Goal: Task Accomplishment & Management: Complete application form

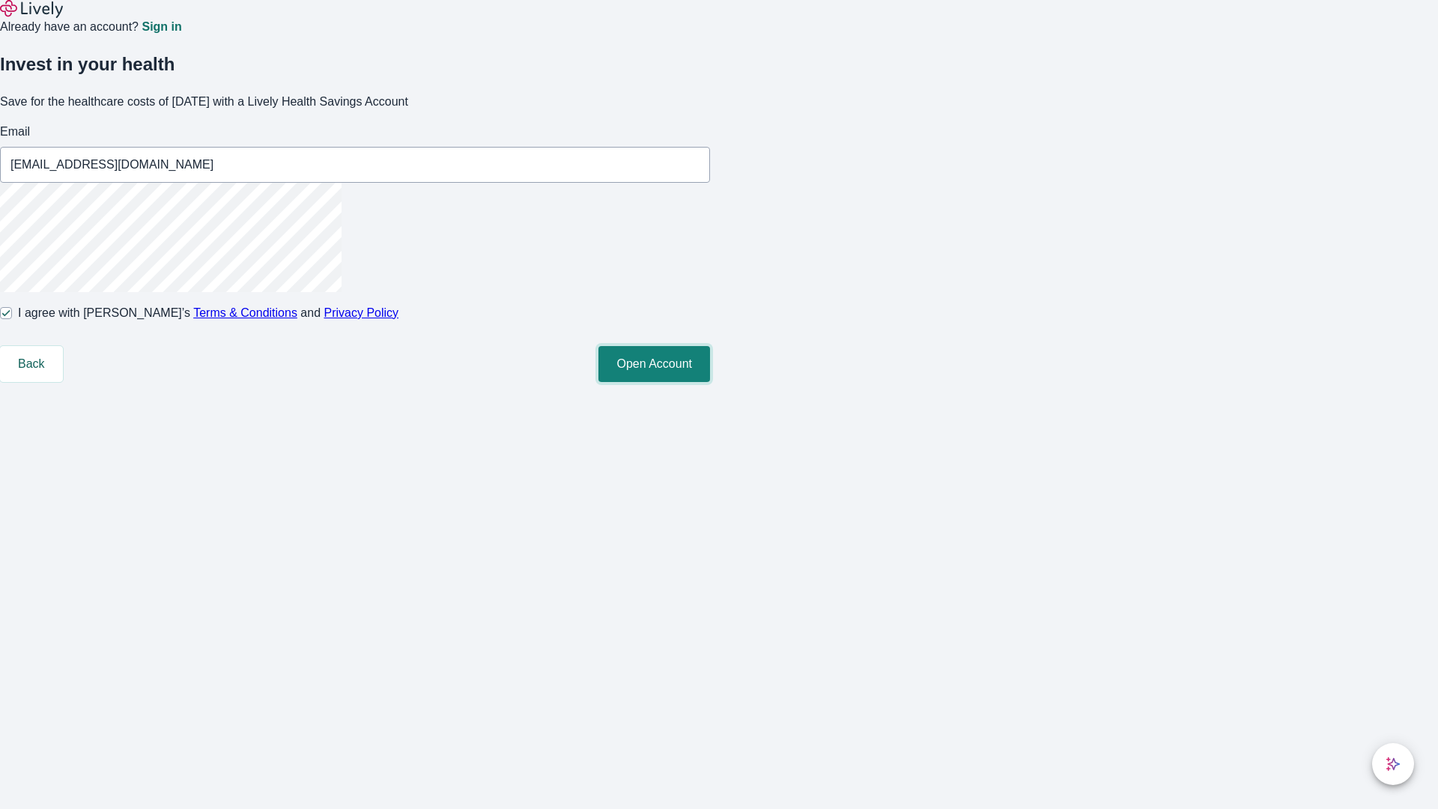
click at [710, 382] on button "Open Account" at bounding box center [654, 364] width 112 height 36
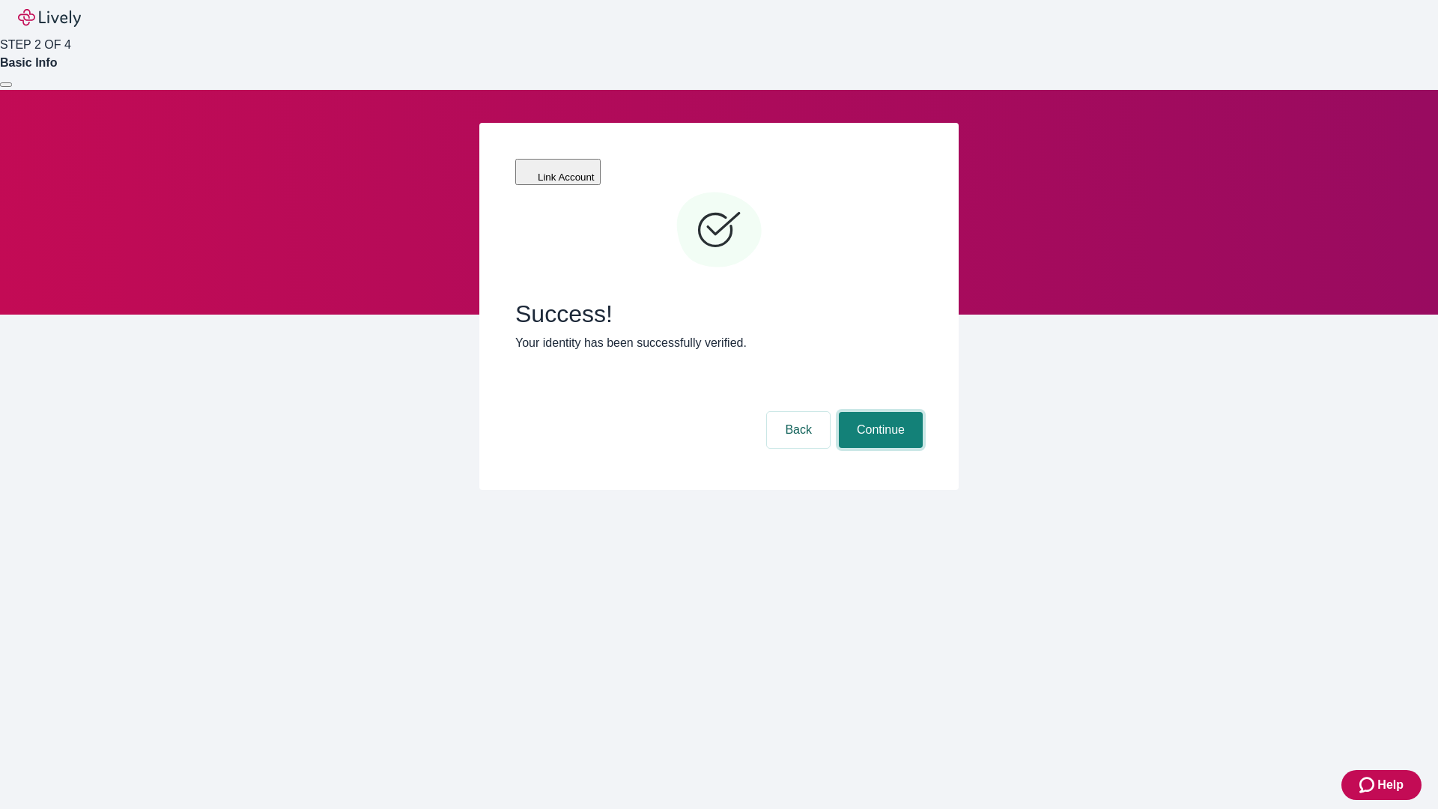
click at [878, 412] on button "Continue" at bounding box center [881, 430] width 84 height 36
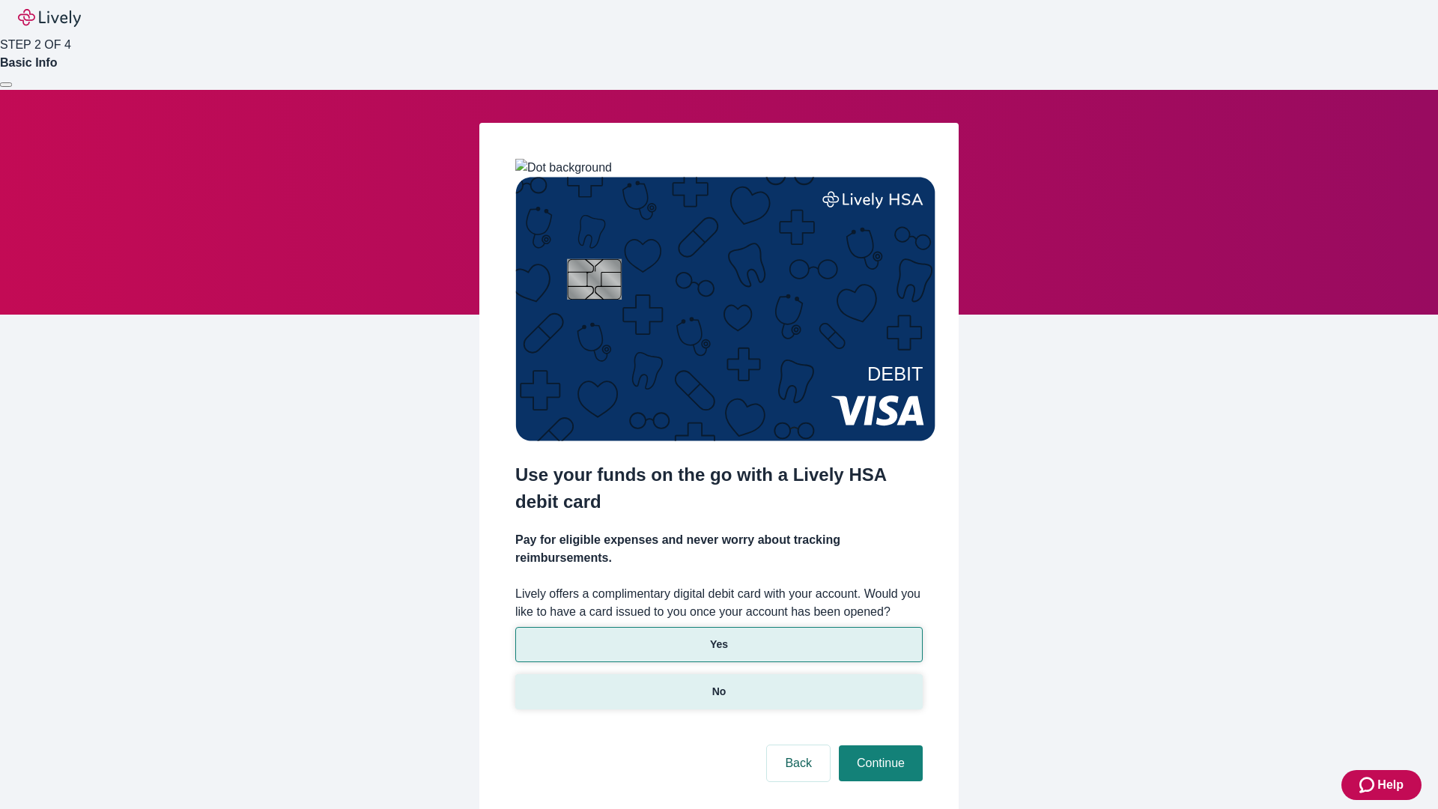
click at [718, 684] on p "No" at bounding box center [719, 692] width 14 height 16
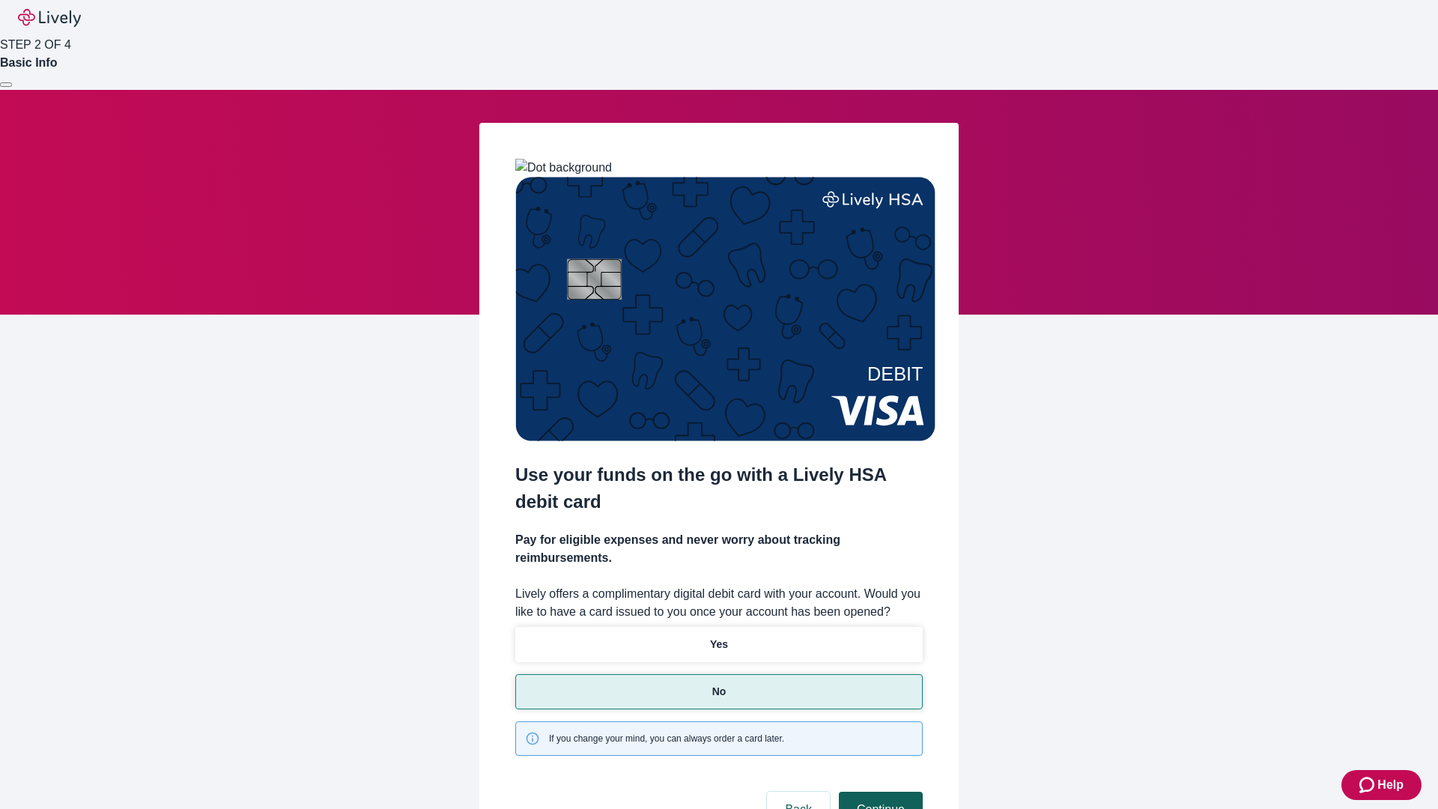
click at [878, 791] on button "Continue" at bounding box center [881, 809] width 84 height 36
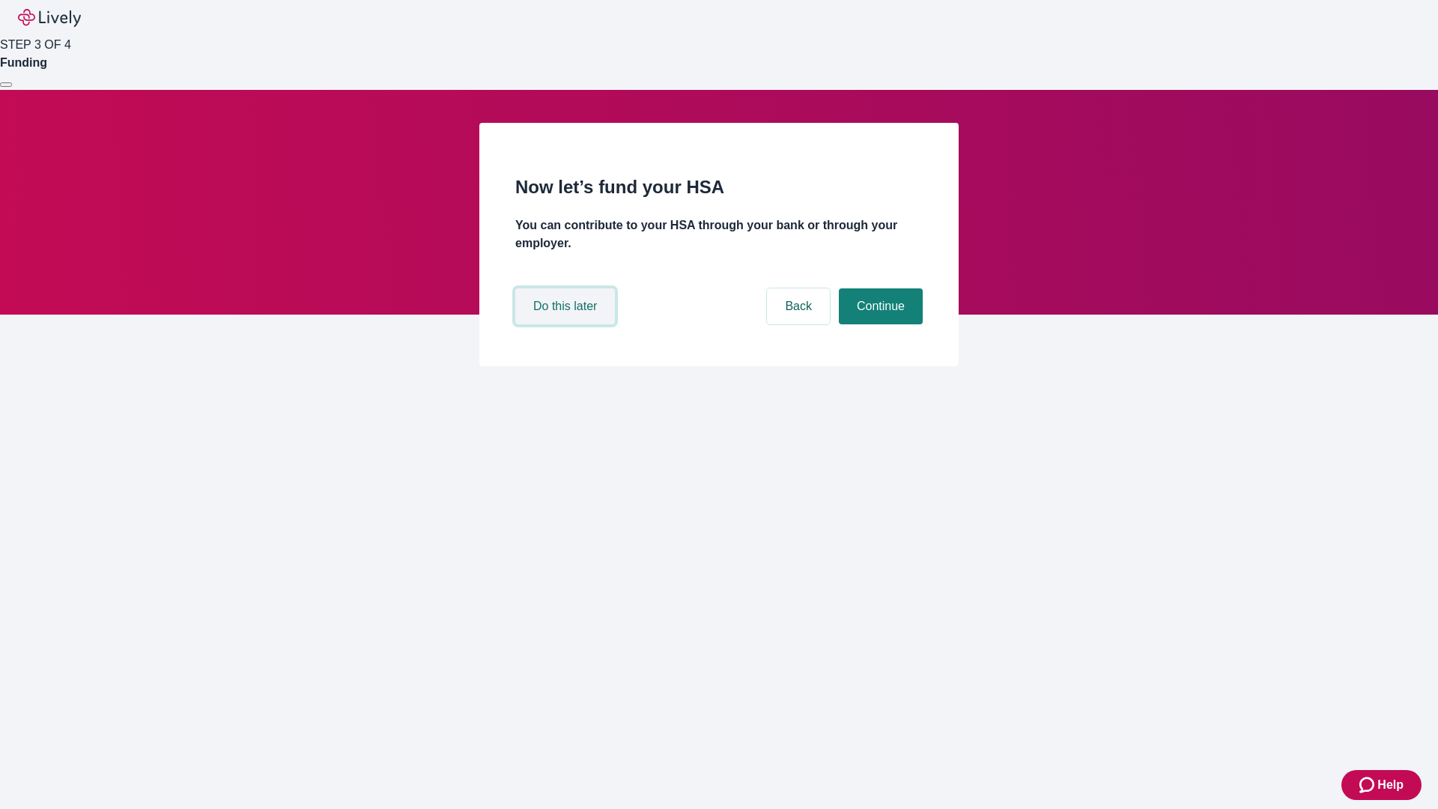
click at [567, 324] on button "Do this later" at bounding box center [565, 306] width 100 height 36
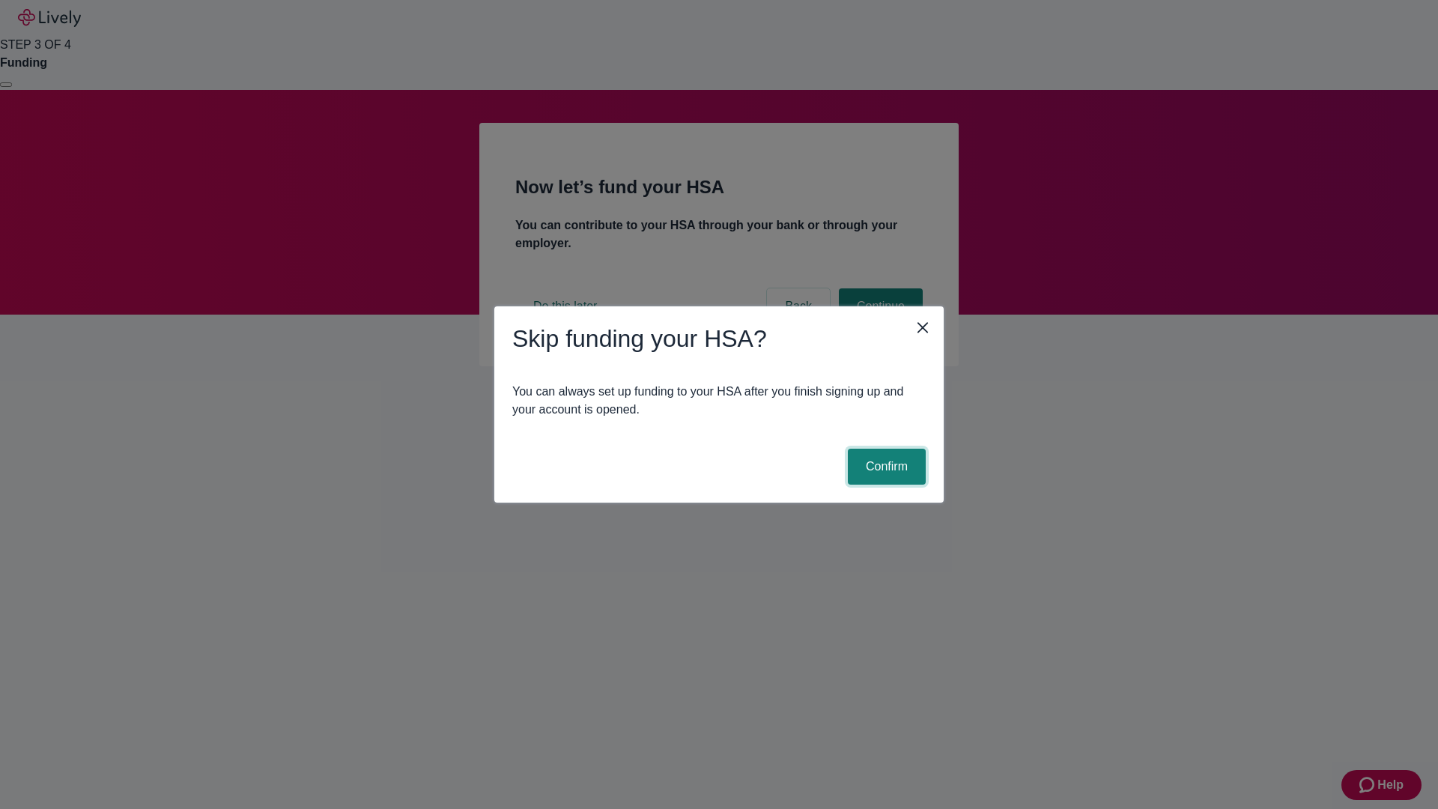
click at [884, 466] on button "Confirm" at bounding box center [887, 467] width 78 height 36
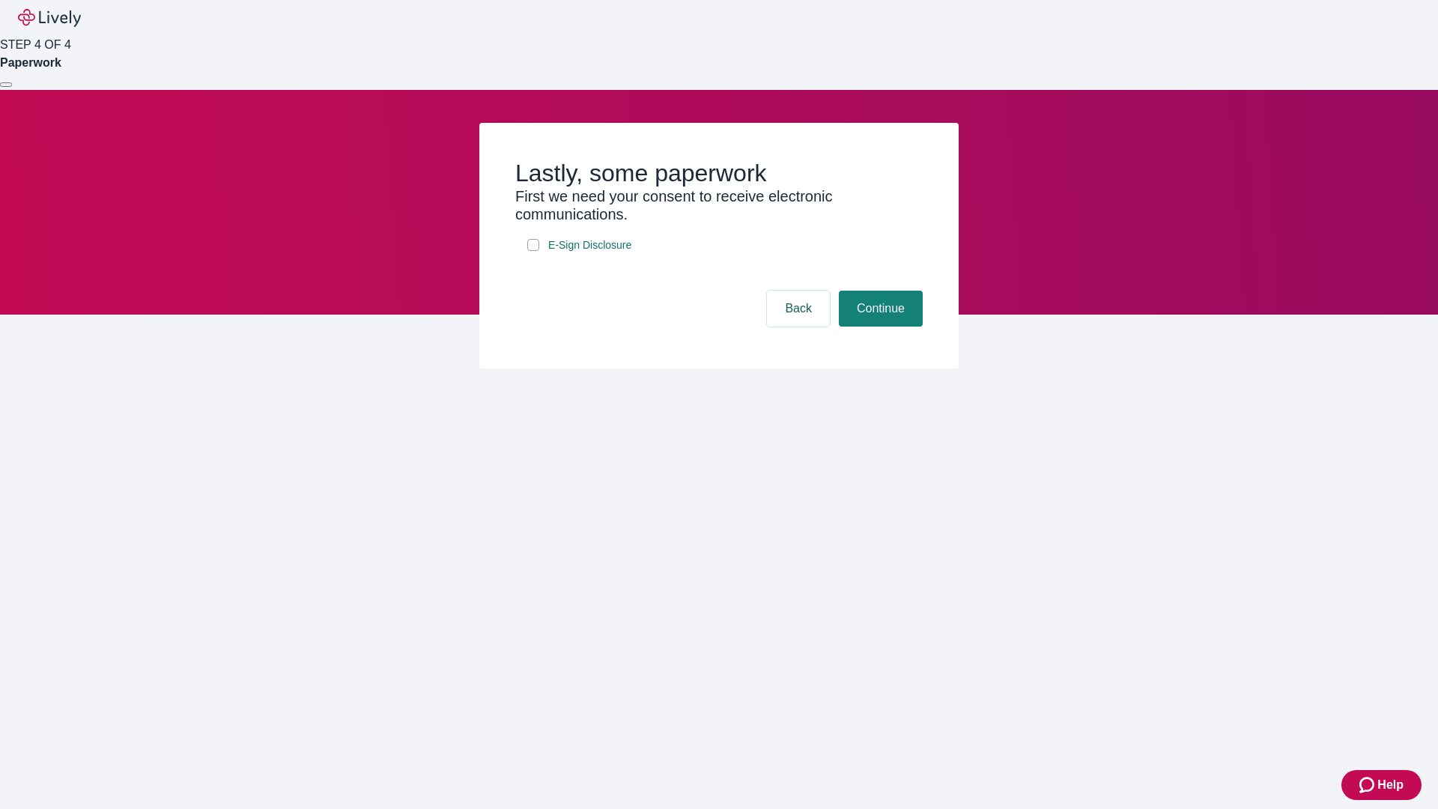
click at [533, 251] on input "E-Sign Disclosure" at bounding box center [533, 245] width 12 height 12
checkbox input "true"
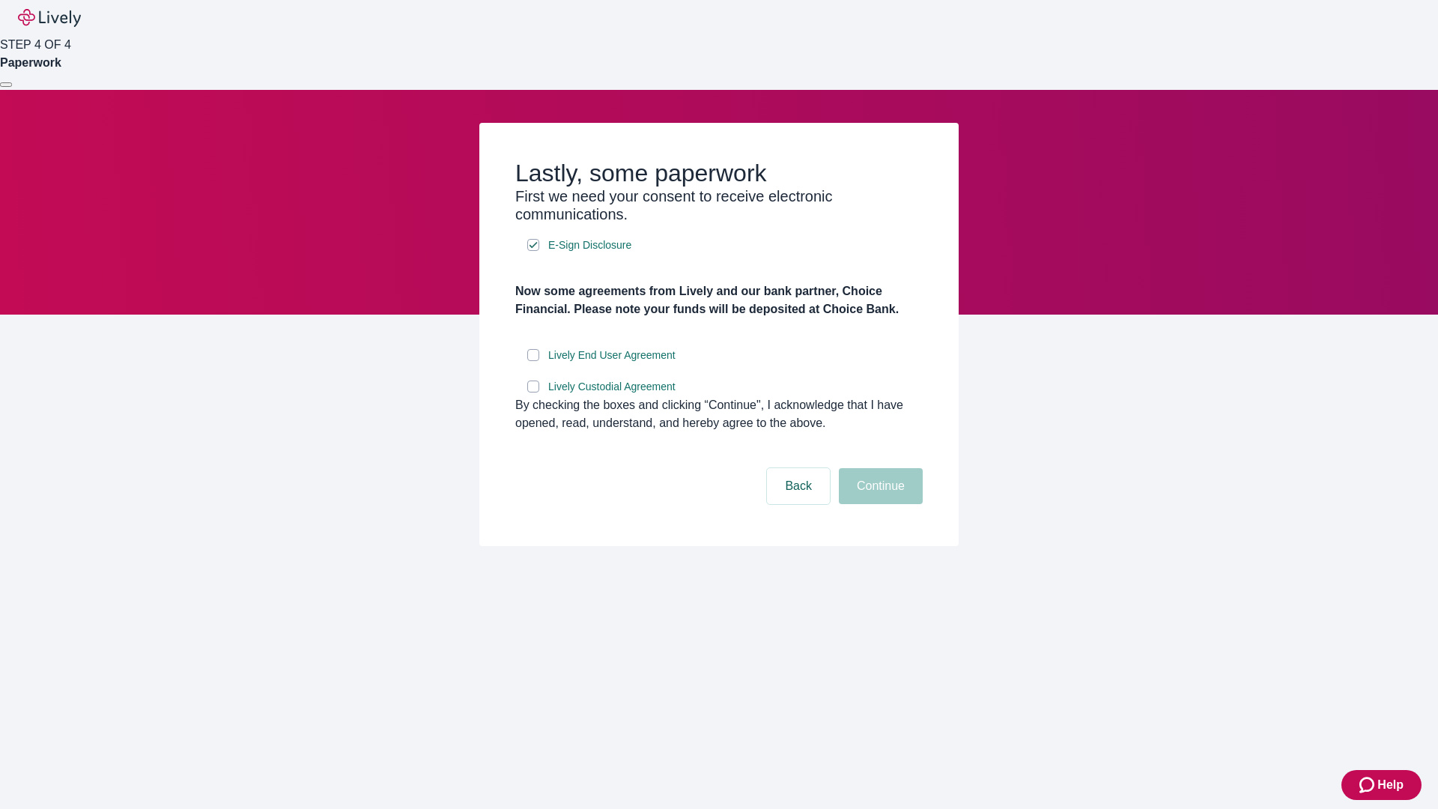
click at [533, 361] on input "Lively End User Agreement" at bounding box center [533, 355] width 12 height 12
checkbox input "true"
click at [533, 392] on input "Lively Custodial Agreement" at bounding box center [533, 386] width 12 height 12
checkbox input "true"
click at [878, 504] on button "Continue" at bounding box center [881, 486] width 84 height 36
